Goal: Information Seeking & Learning: Learn about a topic

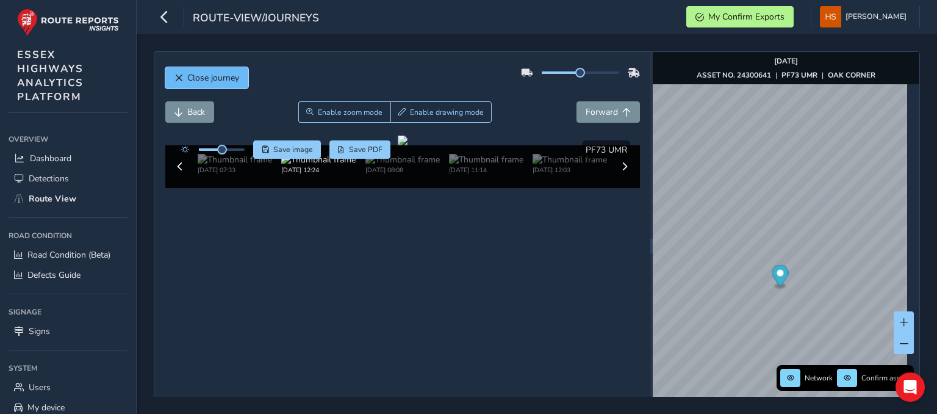
click at [194, 73] on span "Close journey" at bounding box center [213, 78] width 52 height 12
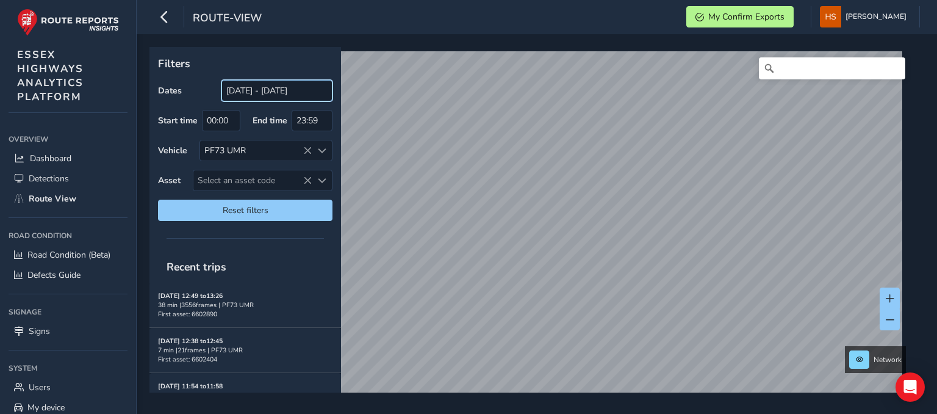
click at [292, 92] on input "[DATE] - [DATE]" at bounding box center [276, 90] width 111 height 21
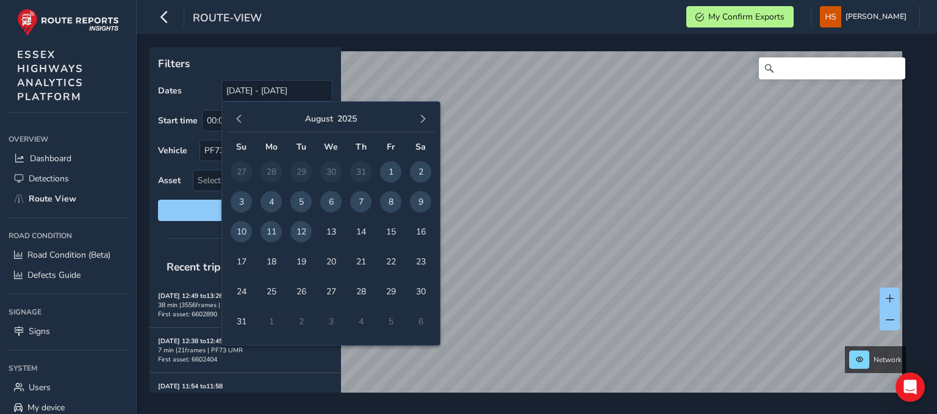
click at [303, 234] on span "12" at bounding box center [300, 231] width 21 height 21
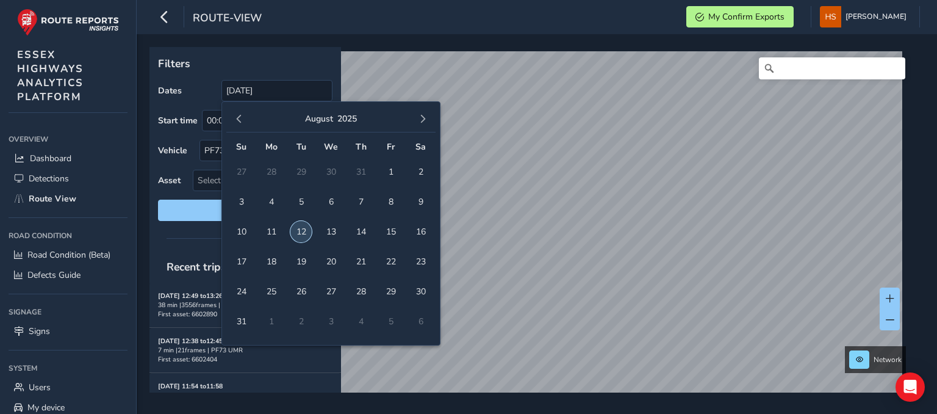
click at [303, 234] on span "12" at bounding box center [300, 231] width 21 height 21
type input "[DATE] - [DATE]"
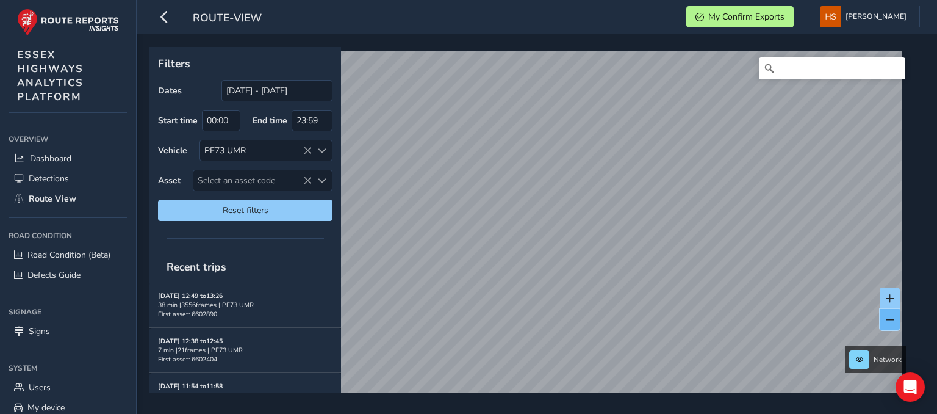
click at [891, 325] on button at bounding box center [890, 319] width 20 height 21
click at [891, 296] on span at bounding box center [890, 298] width 9 height 9
click at [891, 297] on span at bounding box center [890, 298] width 9 height 9
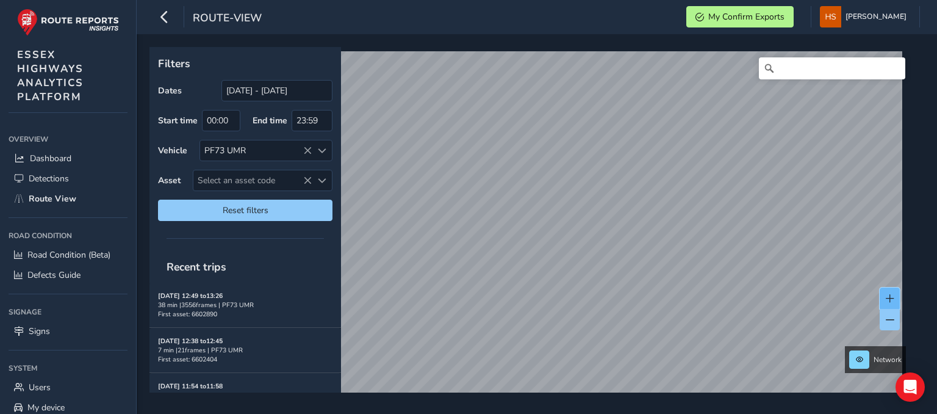
click at [891, 297] on span at bounding box center [890, 298] width 9 height 9
click at [889, 299] on span at bounding box center [890, 298] width 9 height 9
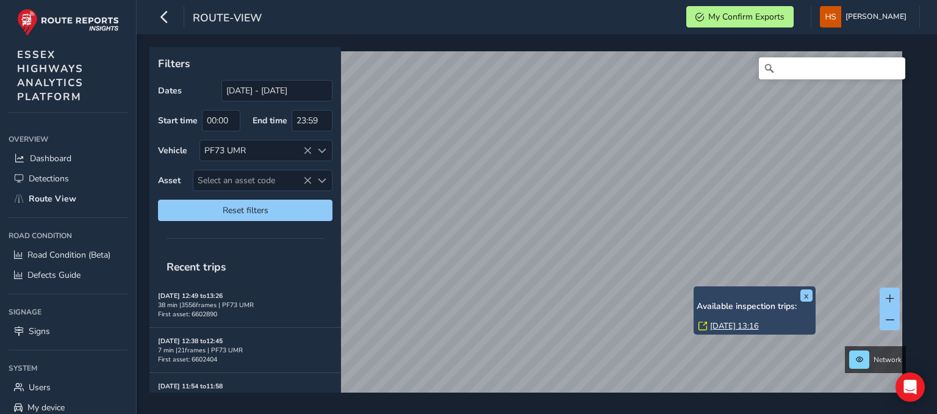
click at [710, 323] on link "[DATE] 13:16" at bounding box center [734, 325] width 49 height 11
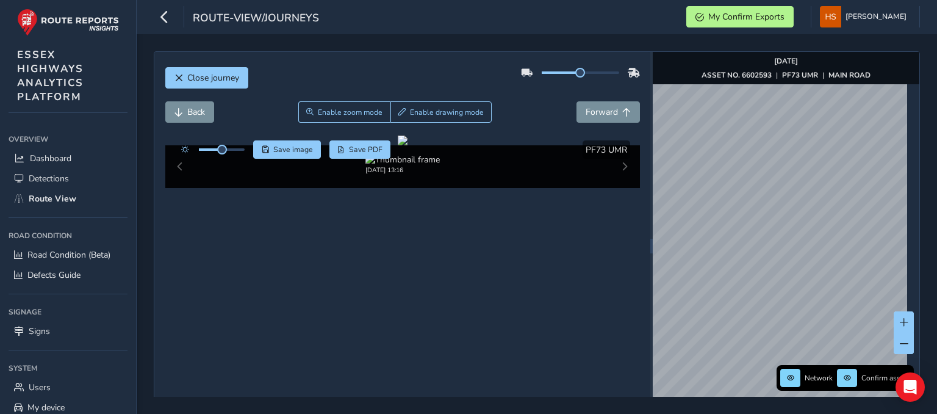
click at [908, 260] on div "Network Confirm assets [DATE] ASSET NO. 6602593 | PF73 UMR | MAIN ROAD" at bounding box center [786, 245] width 267 height 387
click at [714, 269] on img "Preview frame" at bounding box center [729, 264] width 31 height 10
click at [351, 110] on span "Enable zoom mode" at bounding box center [350, 112] width 65 height 10
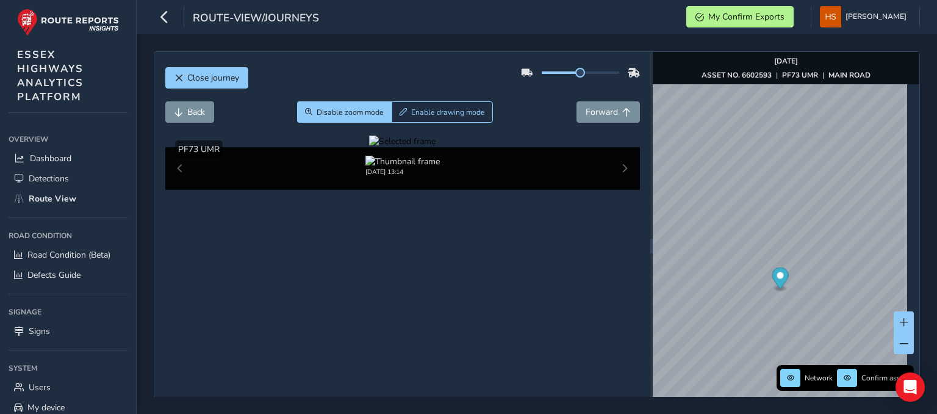
click at [369, 147] on div at bounding box center [402, 141] width 66 height 12
click at [609, 115] on span "Forward" at bounding box center [602, 112] width 32 height 12
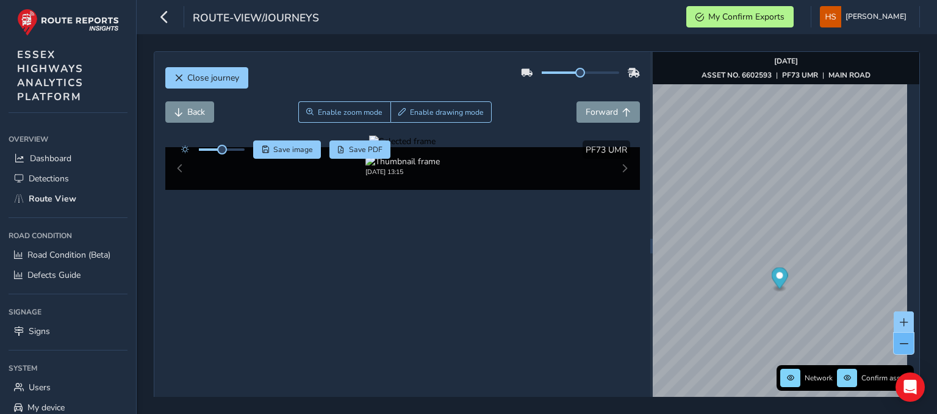
click at [900, 343] on span at bounding box center [904, 343] width 9 height 9
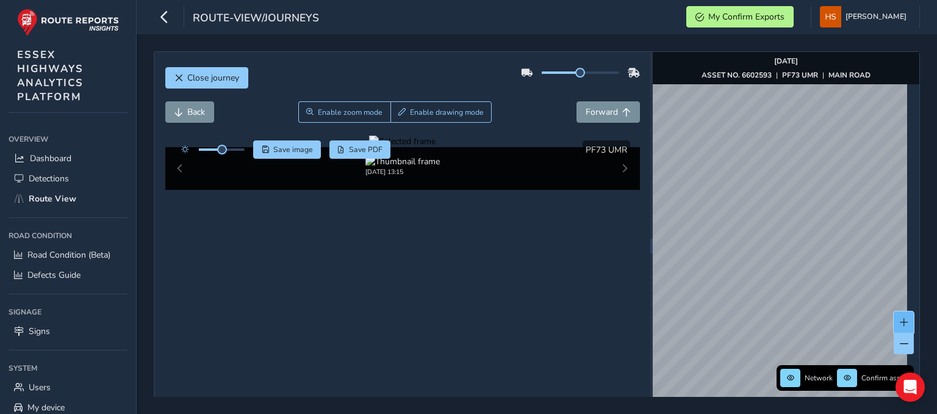
click at [894, 315] on button at bounding box center [904, 321] width 20 height 21
click at [786, 214] on img "Preview frame" at bounding box center [801, 209] width 31 height 10
click at [596, 107] on span "Forward" at bounding box center [602, 112] width 32 height 12
click at [588, 116] on span "Forward" at bounding box center [602, 112] width 32 height 12
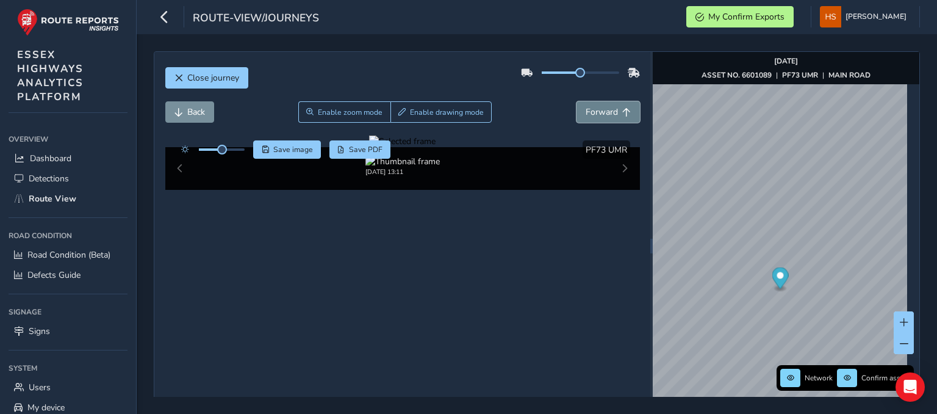
click at [588, 116] on span "Forward" at bounding box center [602, 112] width 32 height 12
click at [897, 326] on button at bounding box center [904, 321] width 20 height 21
click at [808, 332] on img "Preview frame" at bounding box center [823, 328] width 31 height 10
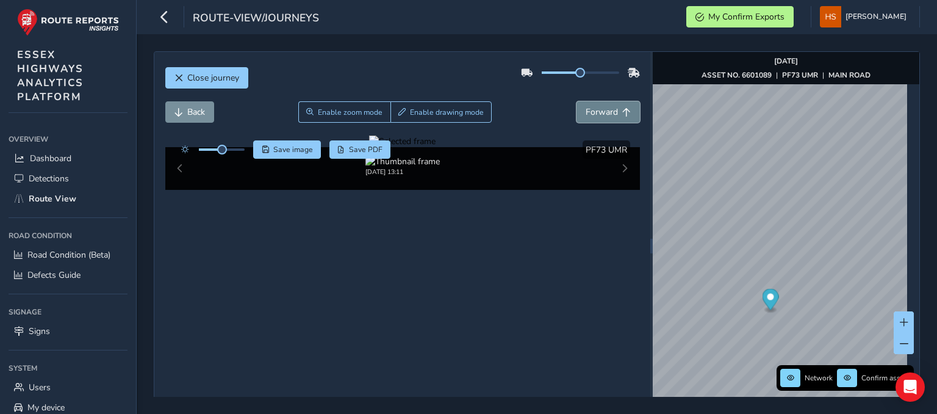
click at [595, 106] on span "Forward" at bounding box center [602, 112] width 32 height 12
click at [220, 74] on span "Close journey" at bounding box center [213, 78] width 52 height 12
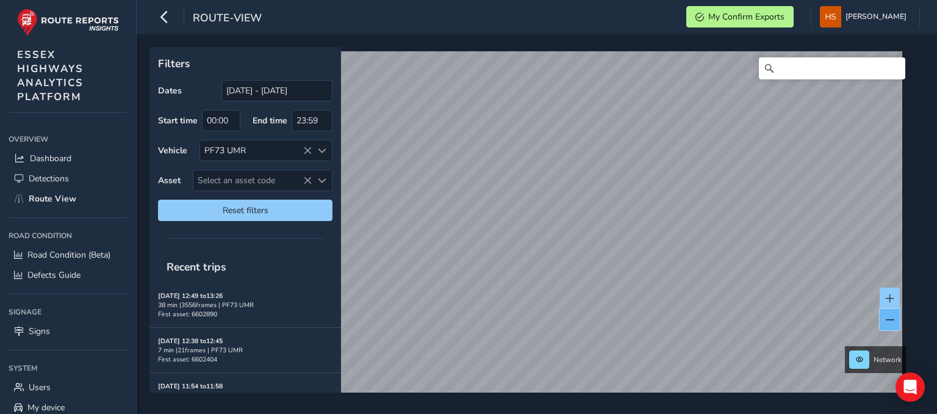
click at [881, 319] on button at bounding box center [890, 319] width 20 height 21
click at [886, 318] on span at bounding box center [890, 319] width 9 height 9
click at [892, 301] on span at bounding box center [890, 298] width 9 height 9
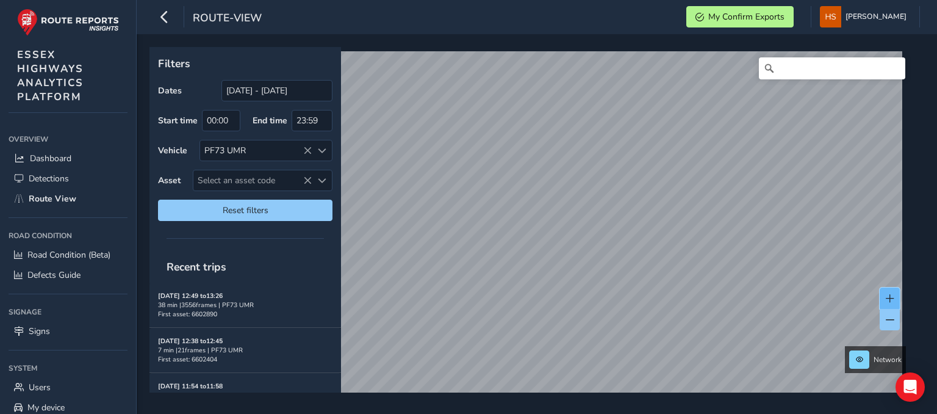
click at [892, 301] on span at bounding box center [890, 298] width 9 height 9
click at [842, 221] on div "Network" at bounding box center [532, 219] width 766 height 345
click at [897, 303] on button at bounding box center [890, 297] width 20 height 21
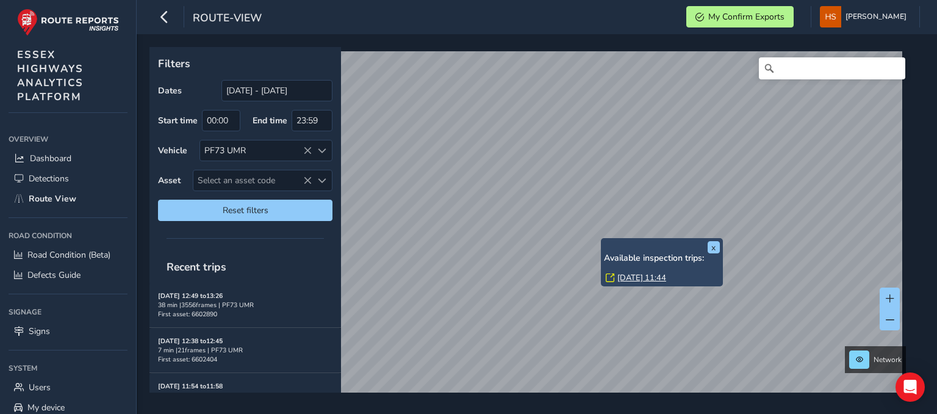
click at [625, 276] on link "[DATE] 11:44" at bounding box center [641, 277] width 49 height 11
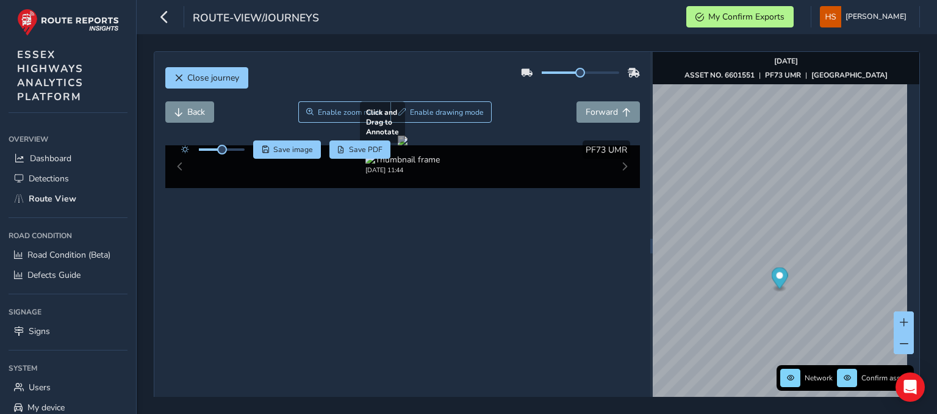
click at [408, 145] on div at bounding box center [403, 140] width 10 height 10
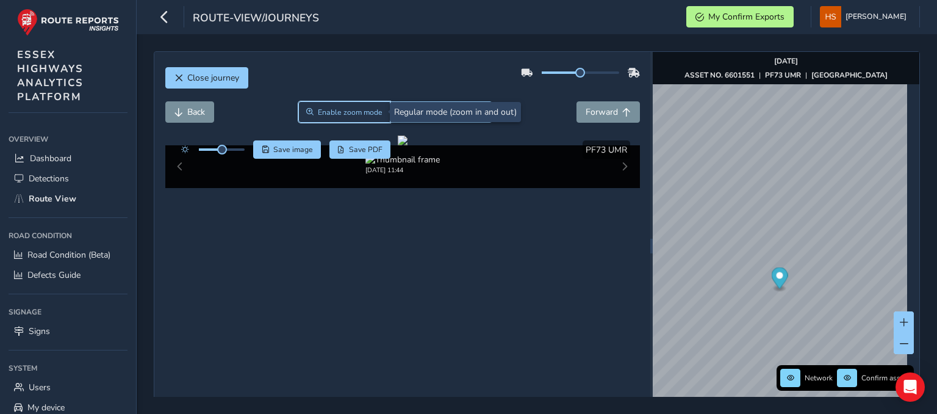
click at [349, 105] on button "Enable zoom mode" at bounding box center [344, 111] width 93 height 21
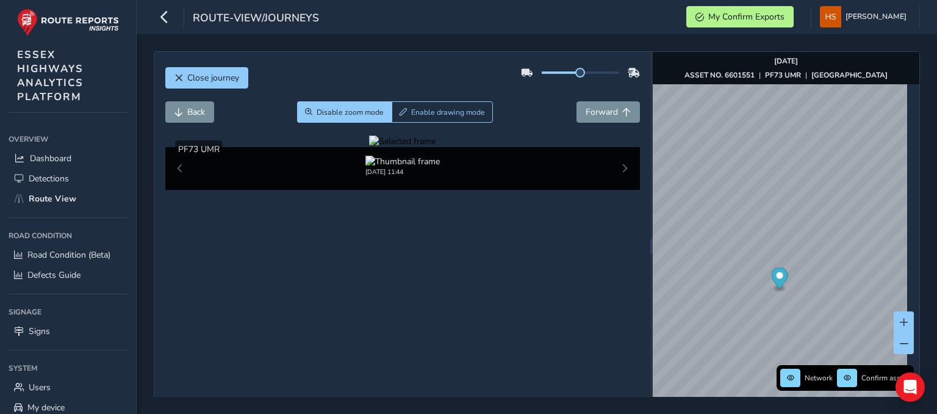
click at [436, 147] on div at bounding box center [402, 141] width 66 height 12
click at [552, 323] on img at bounding box center [183, 115] width 1757 height 988
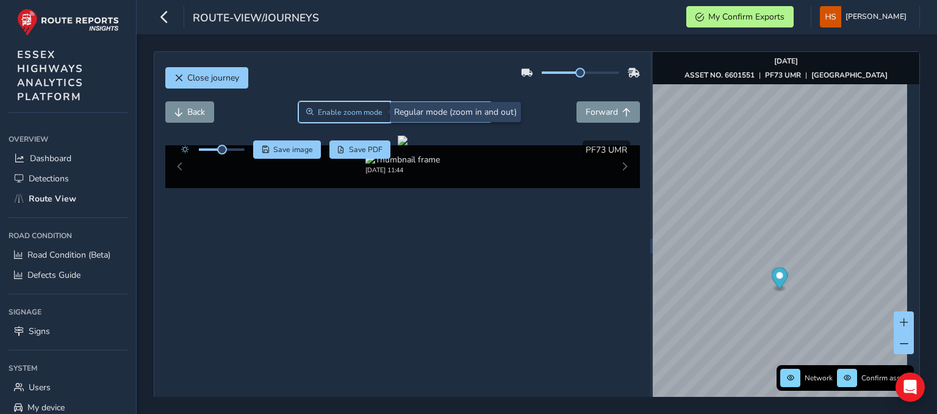
click at [356, 110] on span "Enable zoom mode" at bounding box center [350, 112] width 65 height 10
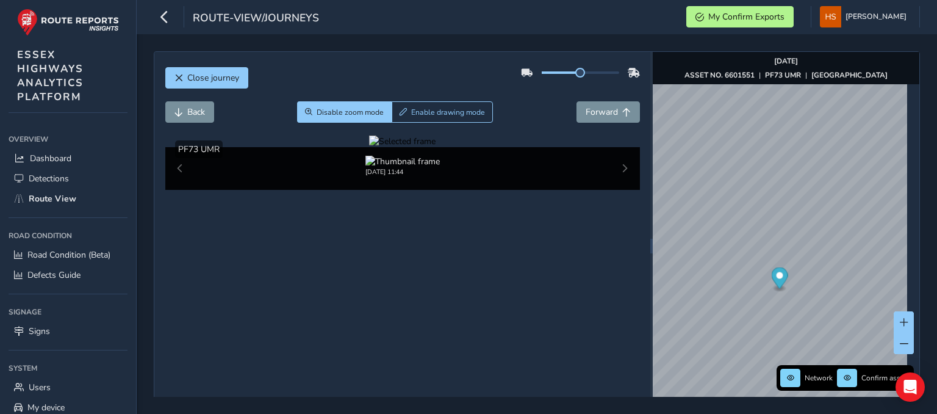
click at [436, 147] on div at bounding box center [402, 141] width 66 height 12
click at [551, 296] on img at bounding box center [185, 187] width 1757 height 988
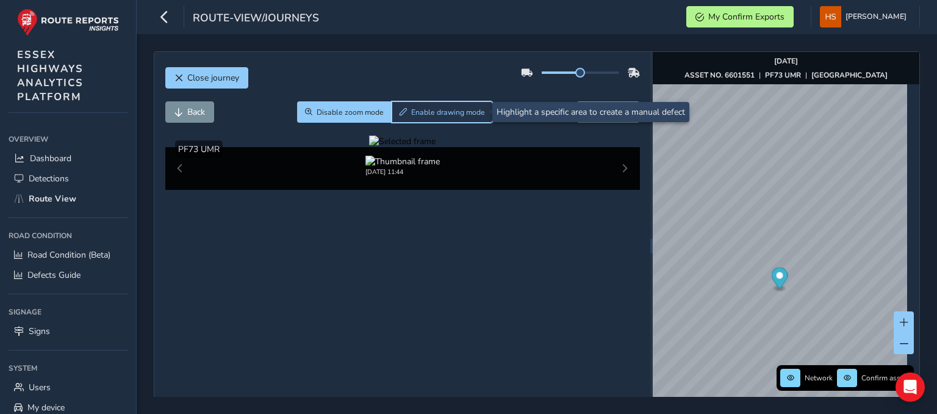
click at [437, 117] on button "Enable drawing mode" at bounding box center [443, 111] width 102 height 21
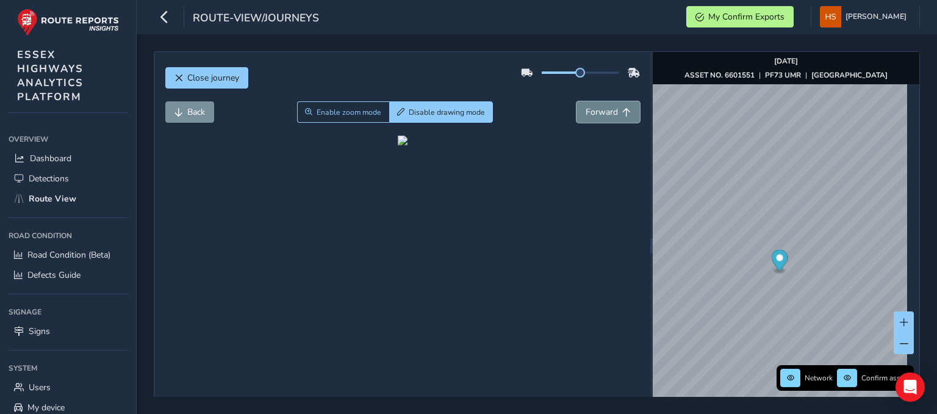
click at [606, 108] on span "Forward" at bounding box center [602, 112] width 32 height 12
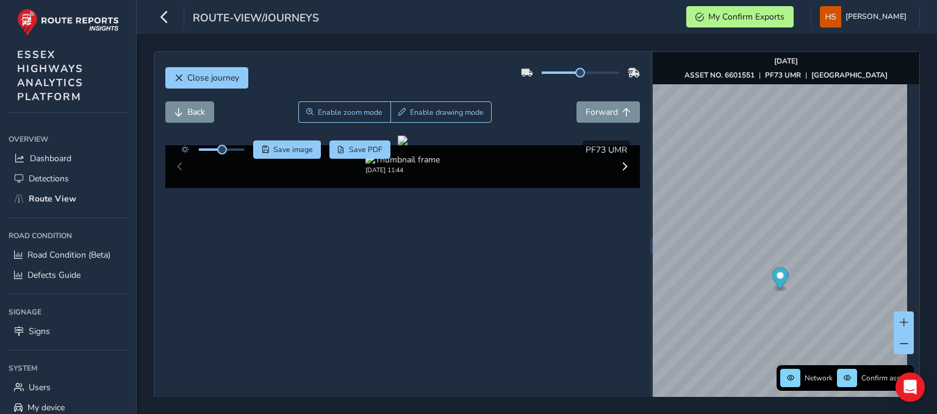
click at [348, 124] on div "Back Enable zoom mode Enable drawing mode Forward" at bounding box center [402, 118] width 475 height 34
click at [354, 118] on button "Enable zoom mode" at bounding box center [344, 111] width 93 height 21
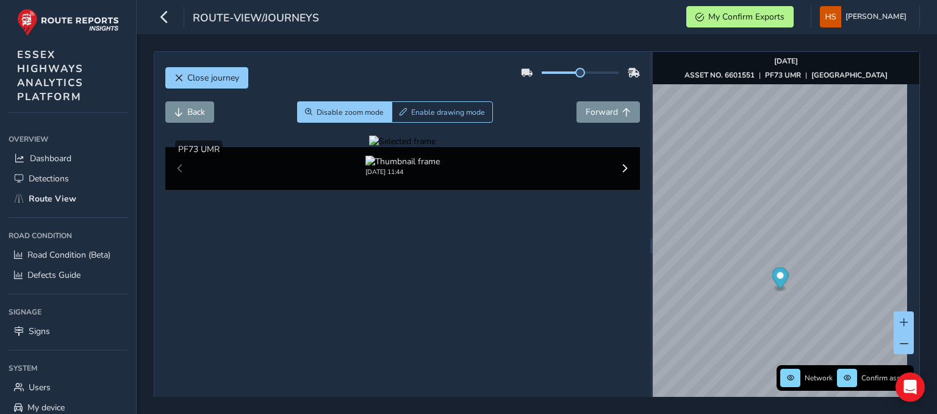
click at [369, 147] on div at bounding box center [402, 141] width 66 height 12
click at [311, 296] on img at bounding box center [847, 188] width 1757 height 988
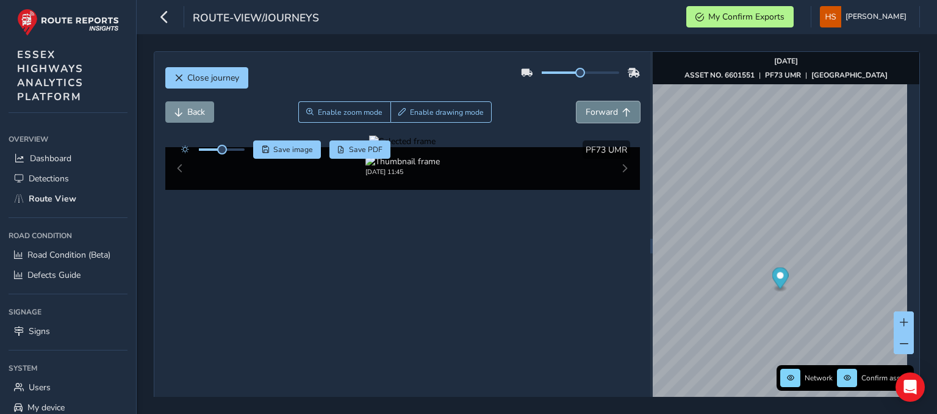
click at [606, 120] on button "Forward" at bounding box center [608, 111] width 63 height 21
click at [369, 147] on div at bounding box center [402, 141] width 66 height 12
click at [294, 279] on img at bounding box center [892, 235] width 1757 height 988
click at [436, 147] on div at bounding box center [402, 141] width 66 height 12
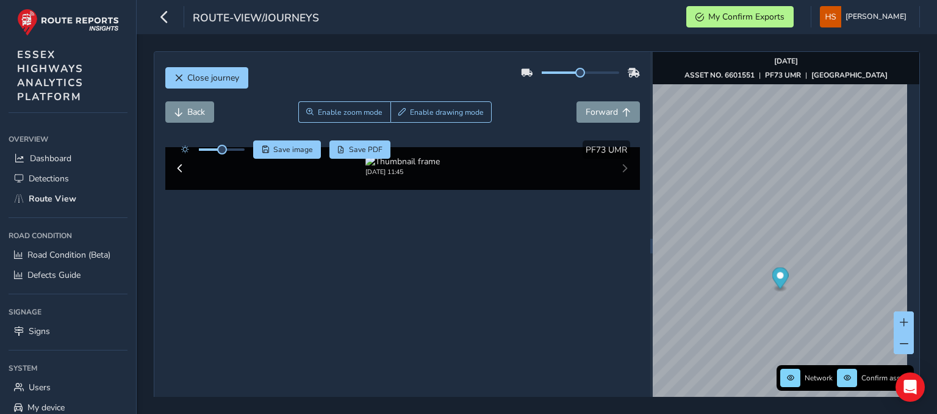
click at [369, 147] on div at bounding box center [402, 141] width 66 height 12
click at [308, 298] on img at bounding box center [854, 183] width 1757 height 988
click at [896, 311] on button at bounding box center [904, 321] width 20 height 21
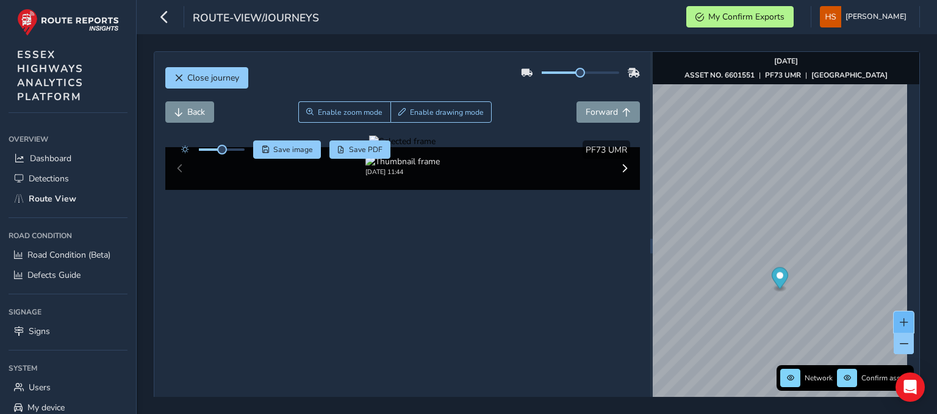
click at [896, 311] on button at bounding box center [904, 321] width 20 height 21
click at [820, 324] on img "Preview frame" at bounding box center [835, 319] width 31 height 10
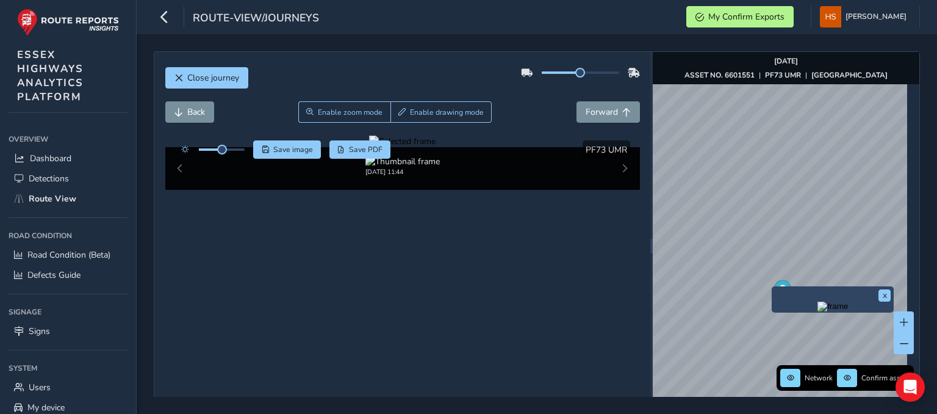
click at [774, 287] on div "x" at bounding box center [833, 299] width 122 height 26
click at [817, 311] on img "Preview frame" at bounding box center [832, 306] width 31 height 10
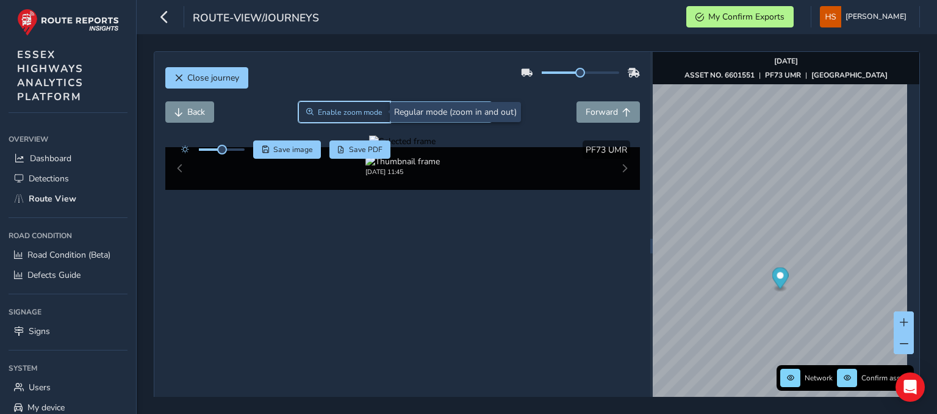
click at [359, 109] on span "Enable zoom mode" at bounding box center [350, 112] width 65 height 10
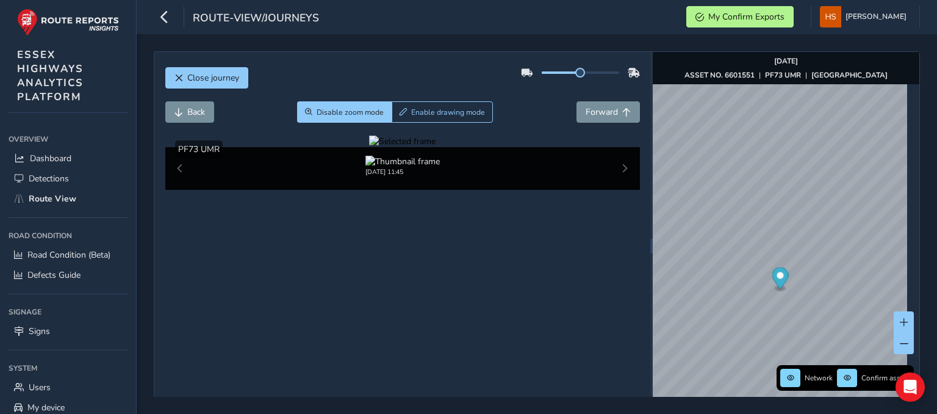
click at [369, 147] on div at bounding box center [402, 141] width 66 height 12
click at [292, 271] on img at bounding box center [899, 257] width 1757 height 988
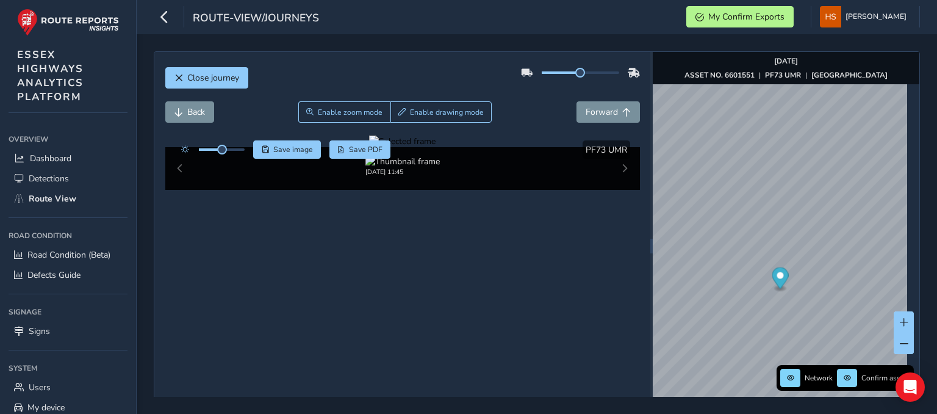
click at [369, 147] on div at bounding box center [402, 141] width 66 height 12
click at [595, 131] on div "Back Enable zoom mode Enable drawing mode Forward" at bounding box center [402, 118] width 475 height 34
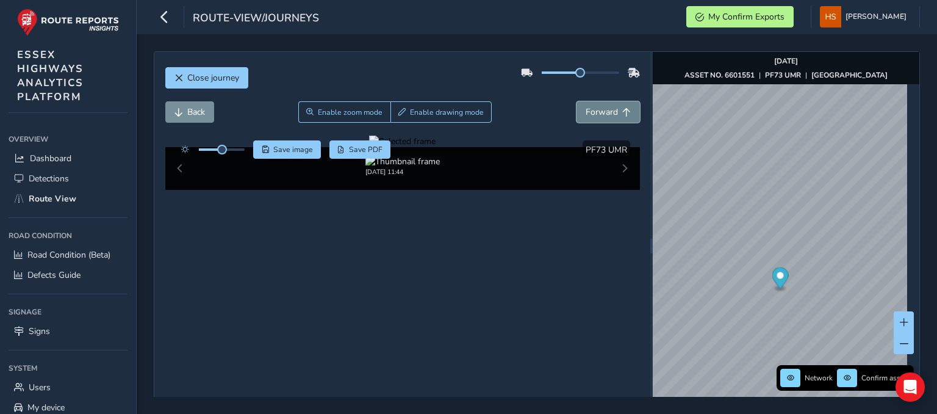
click at [603, 118] on button "Forward" at bounding box center [608, 111] width 63 height 21
click at [347, 110] on span "Enable zoom mode" at bounding box center [350, 112] width 65 height 10
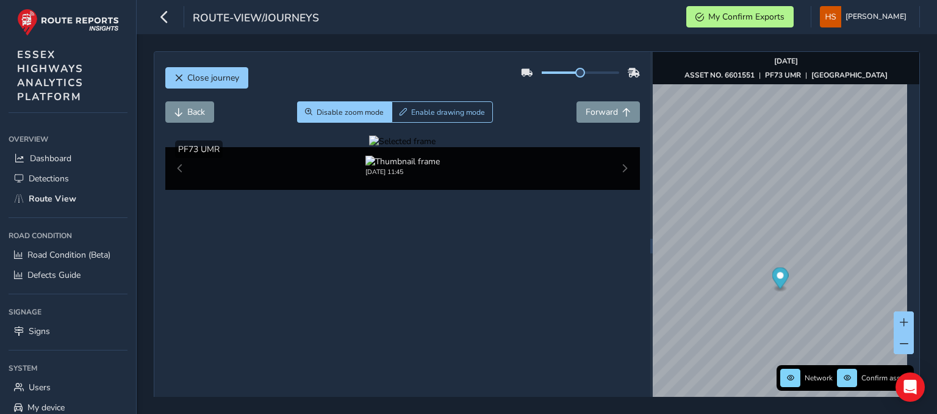
click at [369, 147] on div at bounding box center [402, 141] width 66 height 12
